Goal: Information Seeking & Learning: Find specific page/section

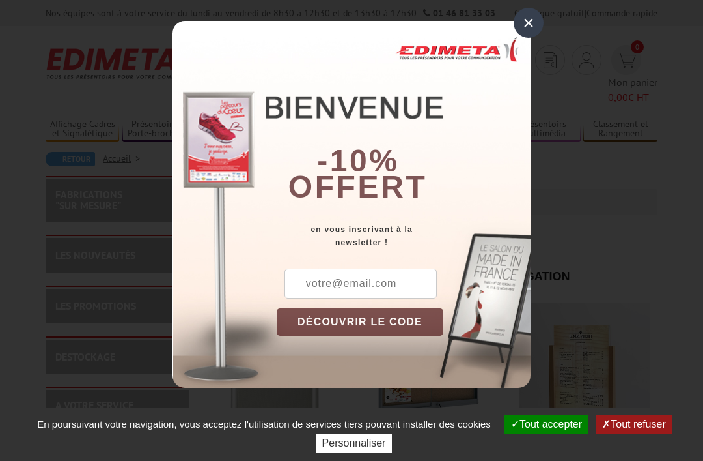
click at [532, 25] on div "×" at bounding box center [529, 23] width 30 height 30
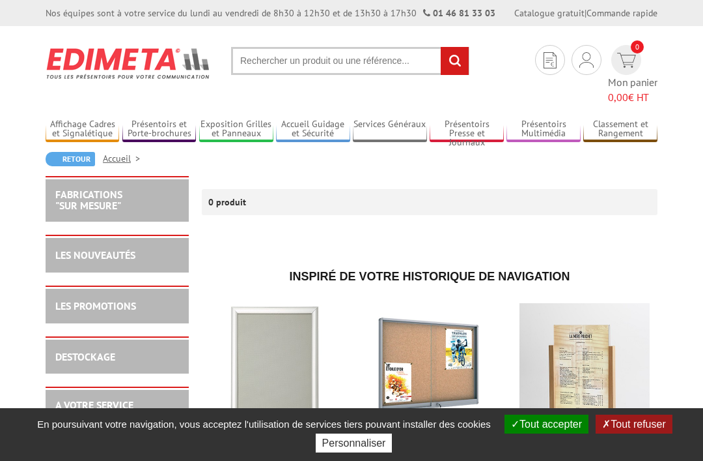
click at [287, 66] on input "text" at bounding box center [350, 61] width 238 height 28
type input "Panneau hermétique bois a4"
click at [462, 64] on input "rechercher" at bounding box center [455, 61] width 28 height 28
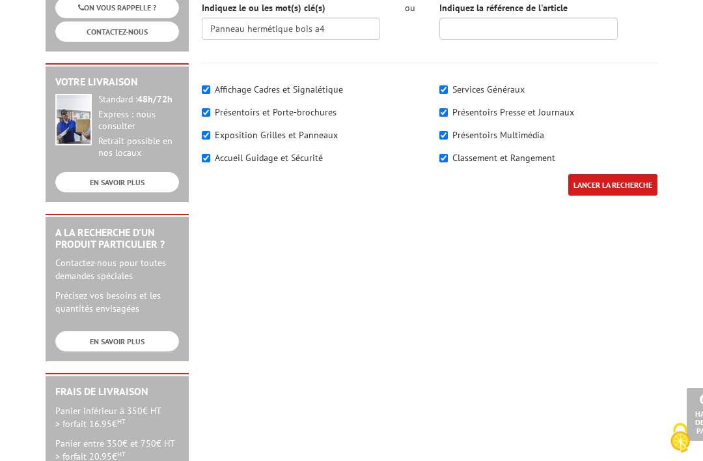
scroll to position [290, 0]
click at [625, 184] on input "LANCER LA RECHERCHE" at bounding box center [613, 184] width 89 height 21
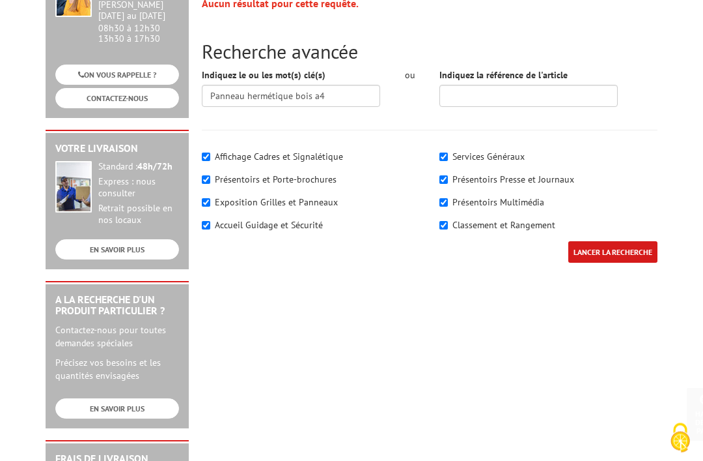
click at [610, 242] on input "LANCER LA RECHERCHE" at bounding box center [613, 252] width 89 height 21
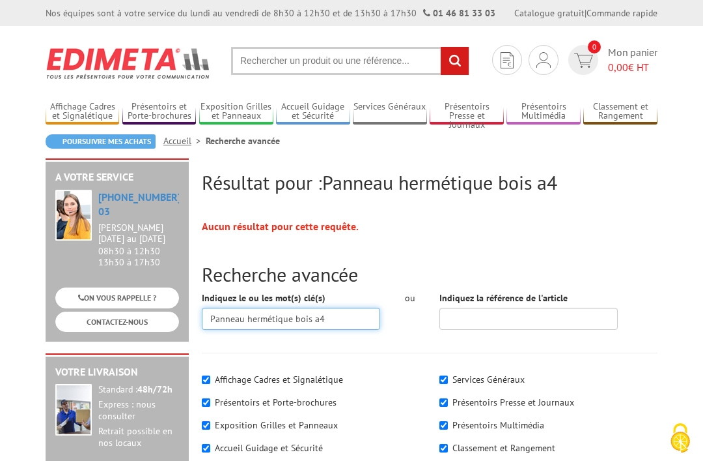
click at [313, 309] on input "Panneau hermétique bois a4" at bounding box center [291, 318] width 178 height 22
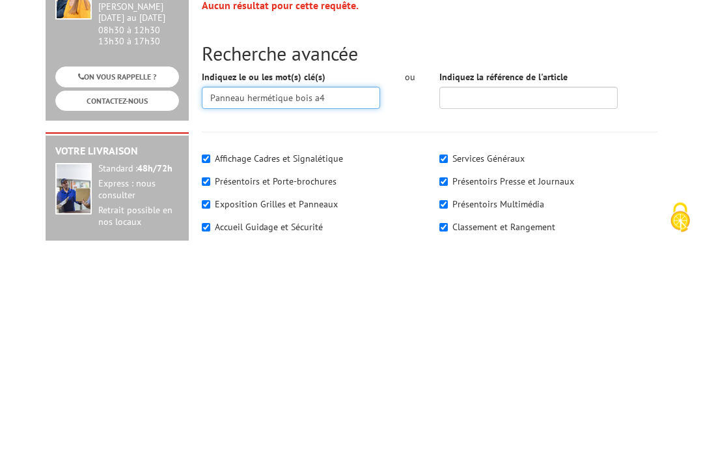
click at [312, 307] on input "Panneau hermétique bois a4" at bounding box center [291, 318] width 178 height 22
type input "Panneau extérieur a4"
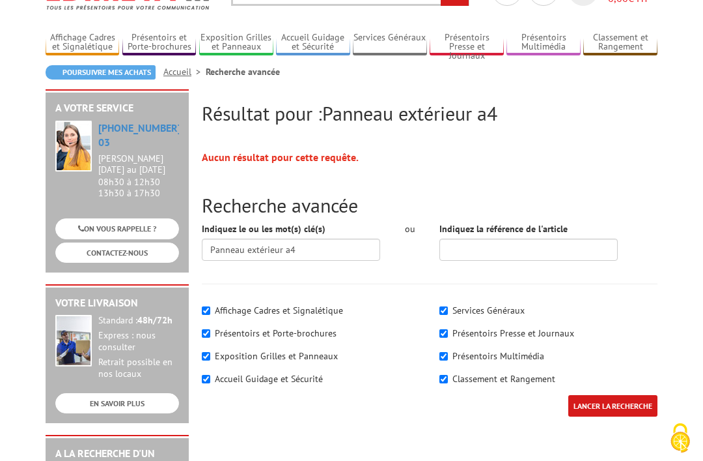
scroll to position [69, 0]
click at [612, 403] on input "LANCER LA RECHERCHE" at bounding box center [613, 405] width 89 height 21
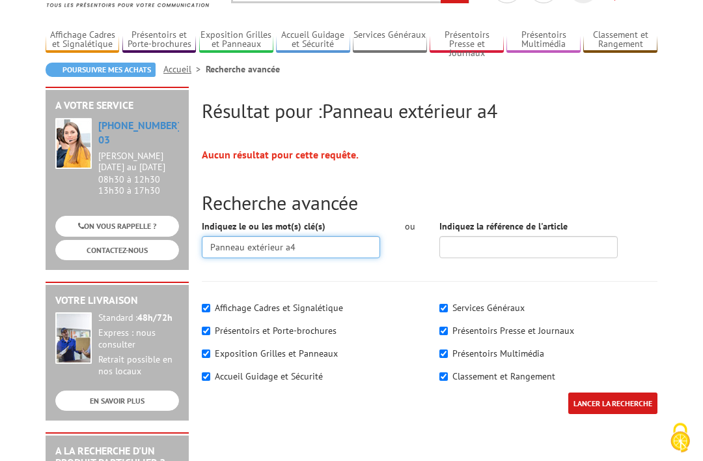
click at [305, 248] on input "Panneau extérieur a4" at bounding box center [291, 247] width 178 height 22
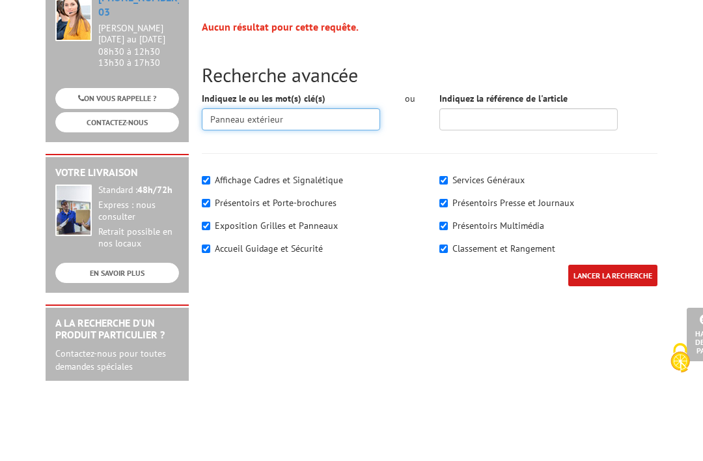
scroll to position [124, 0]
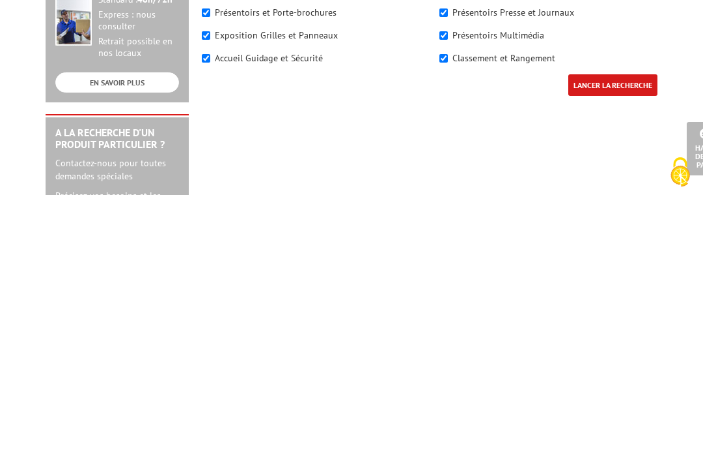
type input "Panneau extérieur"
click at [614, 340] on input "LANCER LA RECHERCHE" at bounding box center [613, 350] width 89 height 21
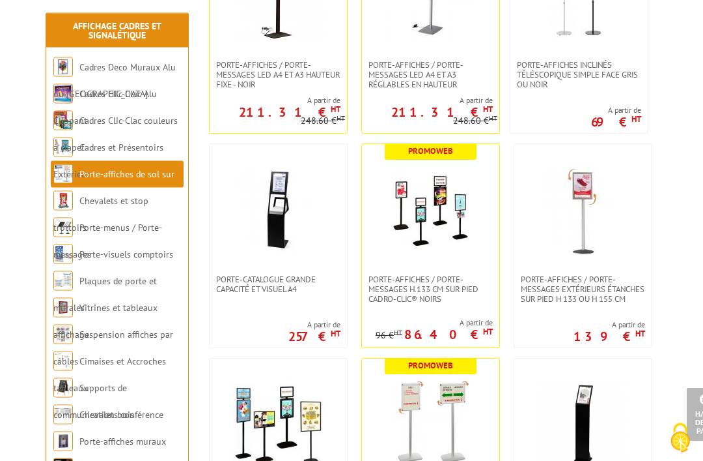
scroll to position [801, 0]
